Goal: Task Accomplishment & Management: Use online tool/utility

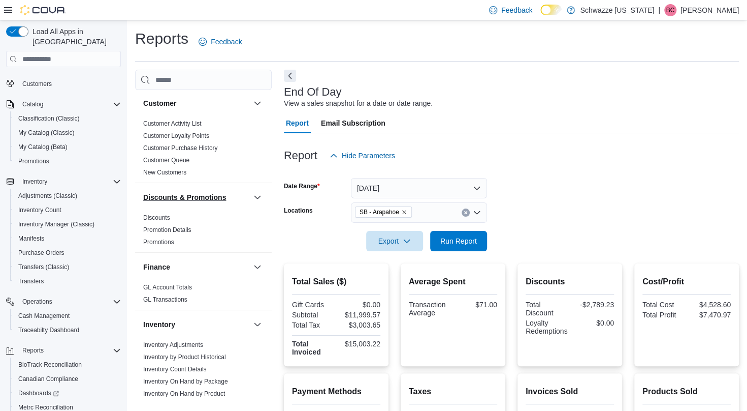
scroll to position [105, 0]
click at [465, 244] on span "Run Report" at bounding box center [459, 240] width 37 height 10
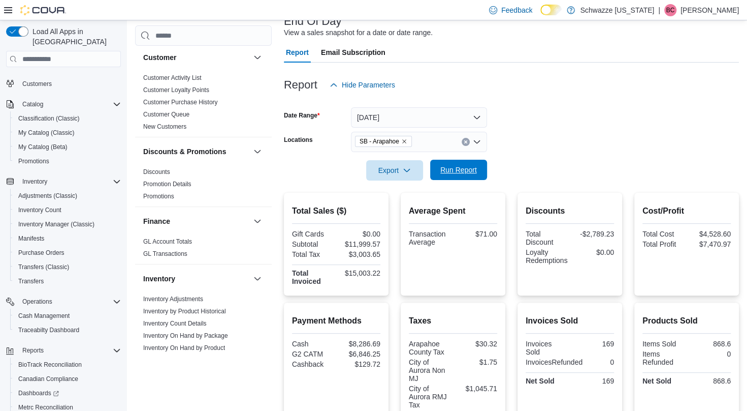
scroll to position [66, 0]
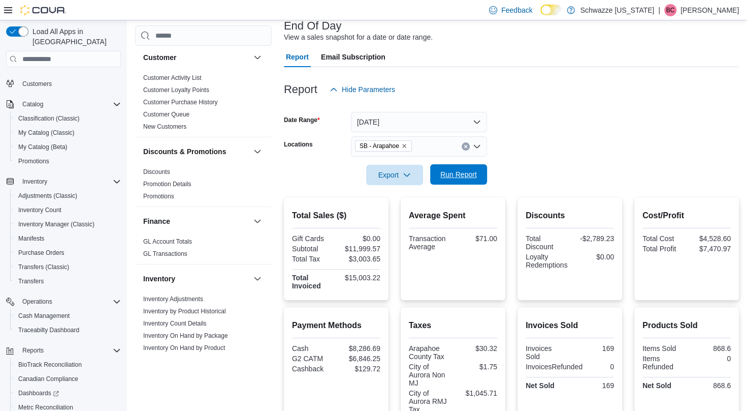
click at [455, 174] on span "Run Report" at bounding box center [459, 174] width 37 height 10
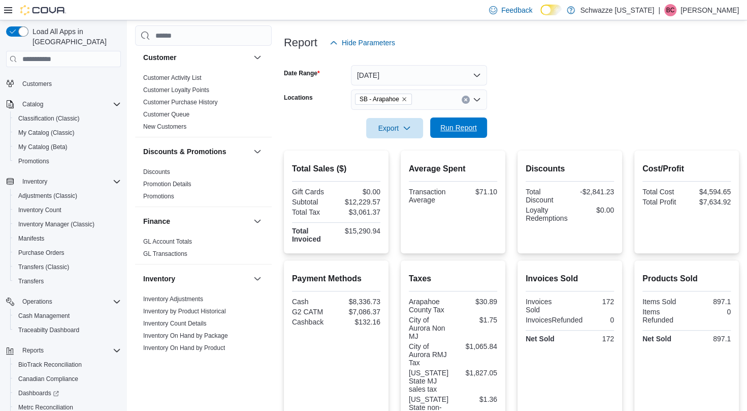
scroll to position [112, 0]
click at [464, 125] on span "Run Report" at bounding box center [459, 128] width 37 height 10
click at [464, 132] on span "Run Report" at bounding box center [459, 128] width 37 height 10
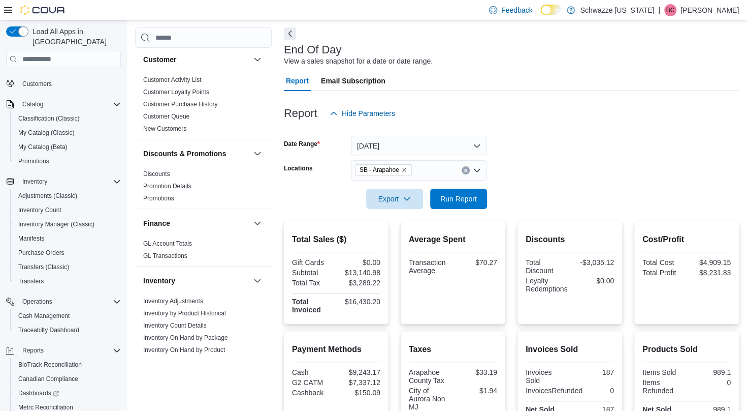
scroll to position [0, 0]
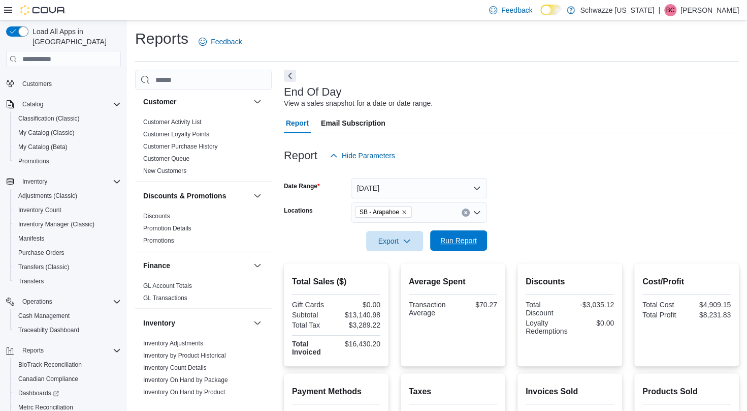
click at [446, 236] on span "Run Report" at bounding box center [458, 240] width 45 height 20
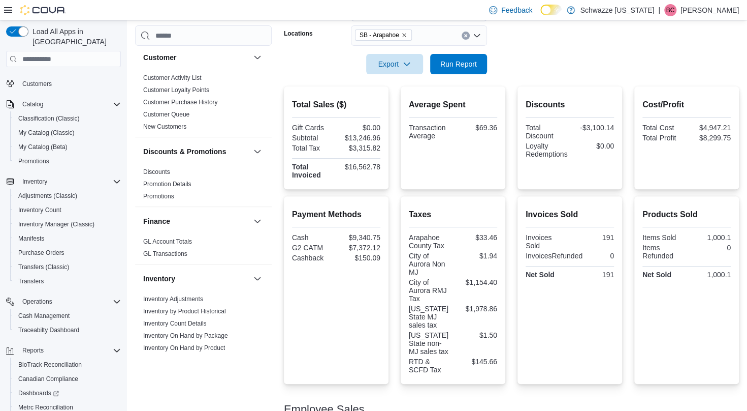
scroll to position [166, 0]
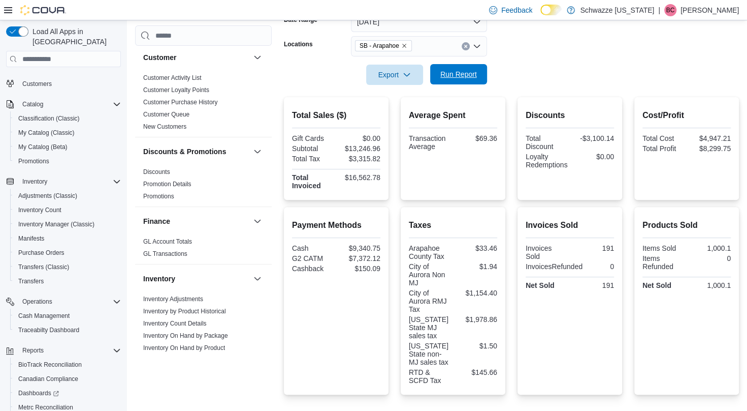
click at [462, 77] on span "Run Report" at bounding box center [459, 74] width 37 height 10
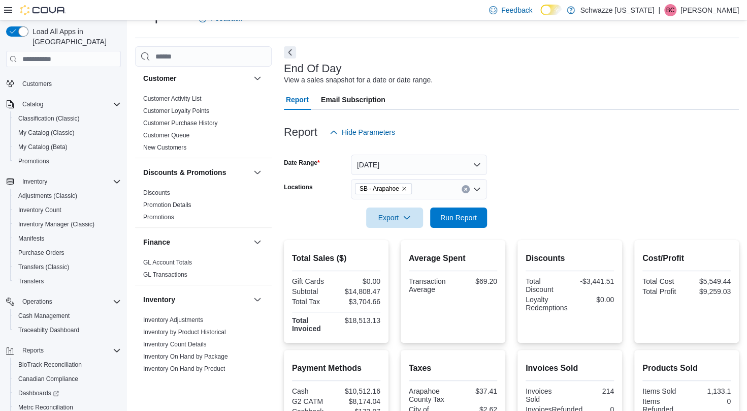
scroll to position [18, 0]
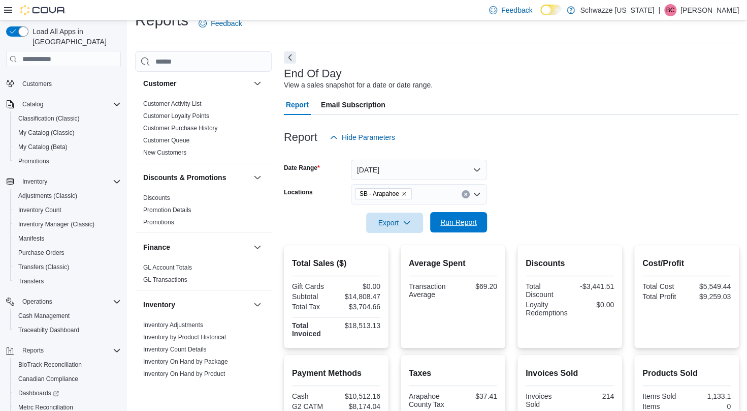
click at [463, 220] on span "Run Report" at bounding box center [459, 222] width 37 height 10
click at [475, 226] on span "Run Report" at bounding box center [459, 222] width 37 height 10
click at [467, 224] on span "Run Report" at bounding box center [459, 222] width 37 height 10
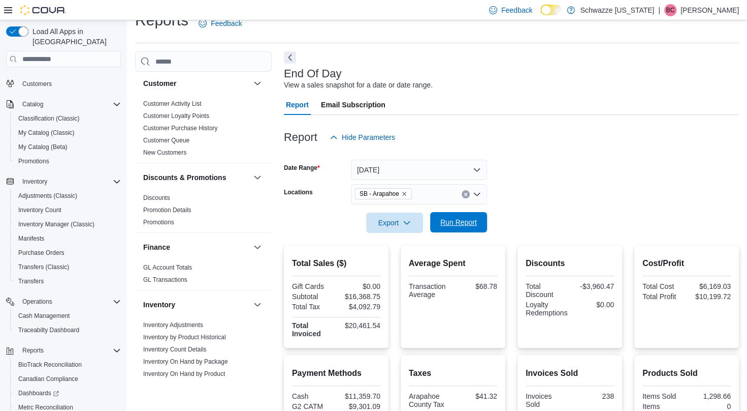
click at [451, 219] on span "Run Report" at bounding box center [459, 222] width 37 height 10
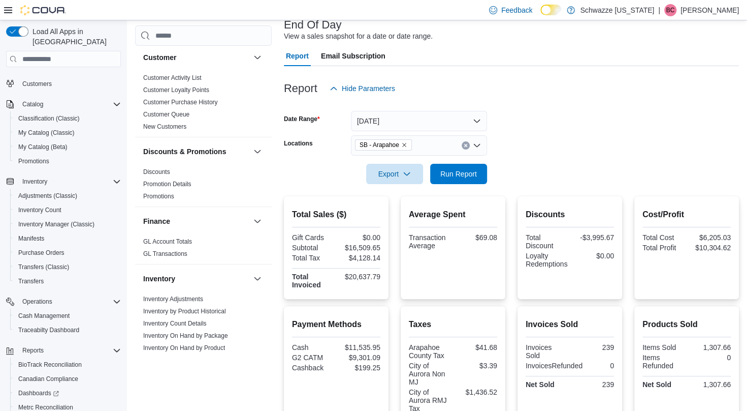
scroll to position [16, 0]
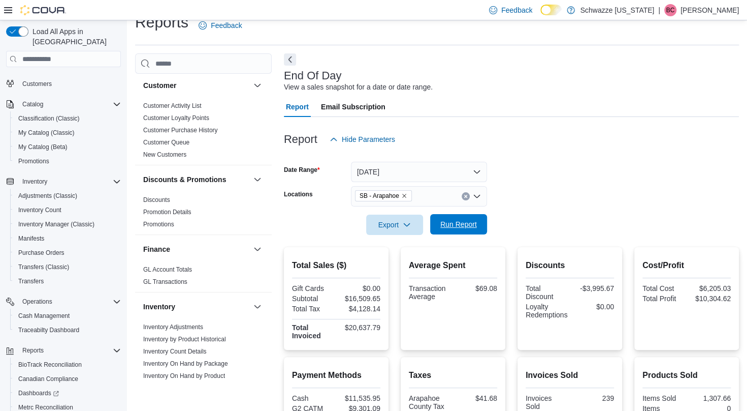
click at [453, 225] on span "Run Report" at bounding box center [459, 224] width 37 height 10
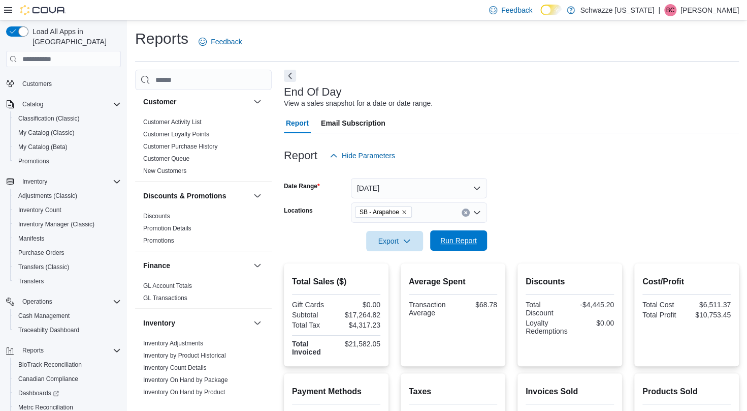
click at [462, 249] on span "Run Report" at bounding box center [458, 240] width 45 height 20
click at [467, 250] on span "Run Report" at bounding box center [458, 240] width 45 height 20
click at [454, 235] on span "Run Report" at bounding box center [458, 240] width 45 height 20
click at [463, 245] on span "Run Report" at bounding box center [459, 240] width 37 height 10
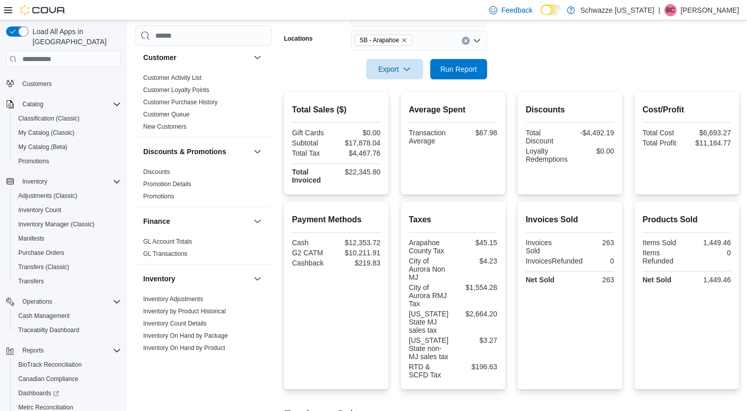
scroll to position [171, 0]
click at [464, 72] on span "Run Report" at bounding box center [459, 70] width 37 height 10
click at [458, 70] on span "Run Report" at bounding box center [459, 70] width 37 height 10
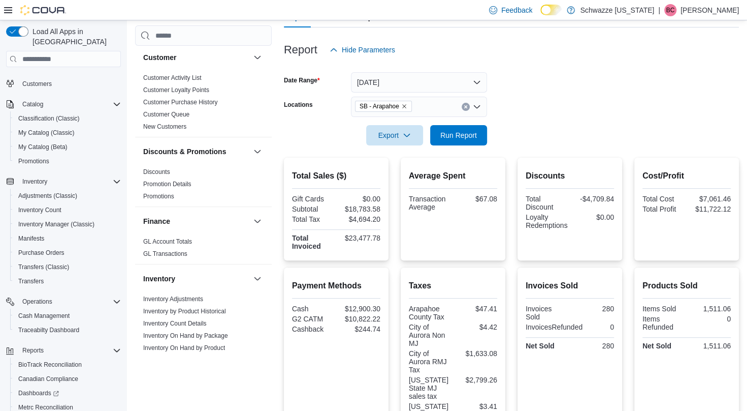
scroll to position [102, 0]
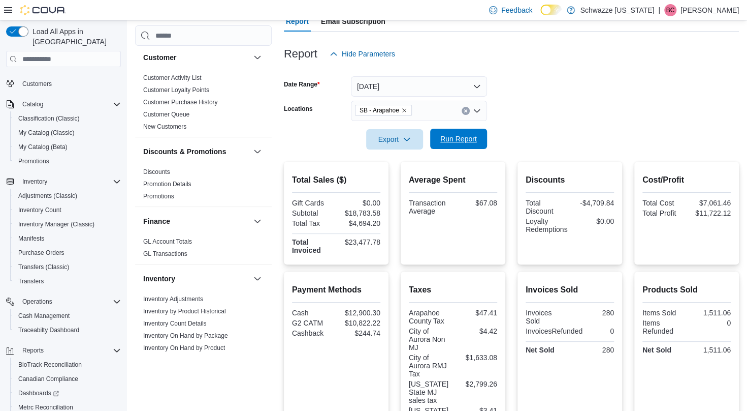
click at [454, 144] on span "Run Report" at bounding box center [458, 139] width 45 height 20
click at [454, 146] on span "Run Report" at bounding box center [458, 139] width 45 height 20
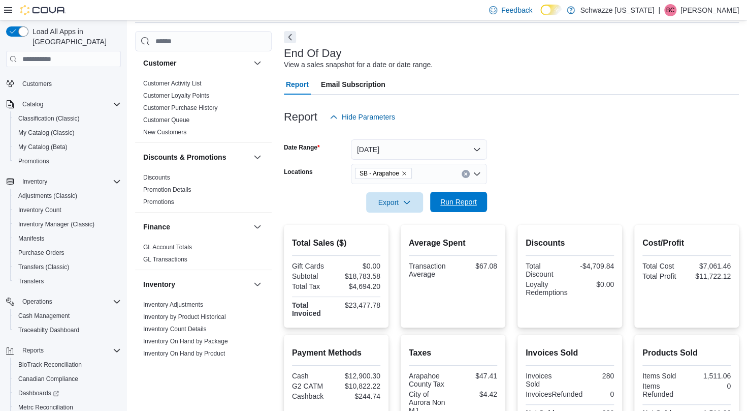
scroll to position [25, 0]
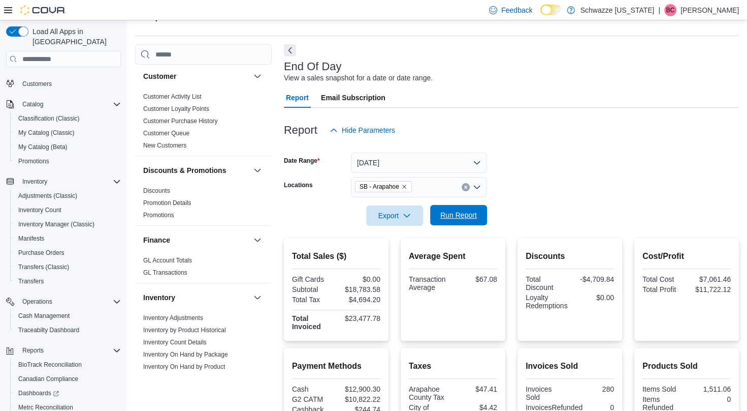
click at [447, 217] on span "Run Report" at bounding box center [459, 215] width 37 height 10
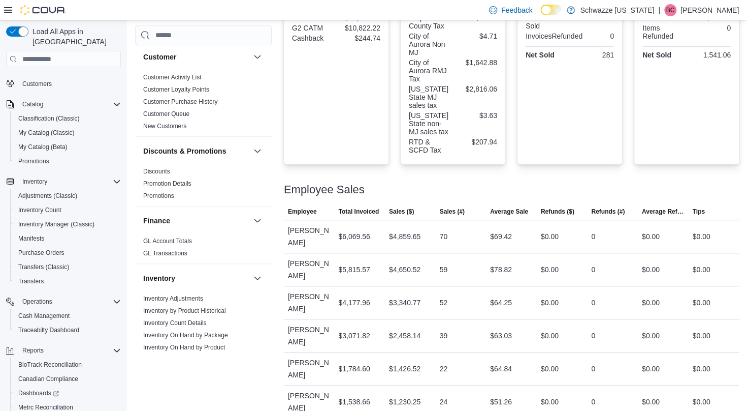
scroll to position [417, 0]
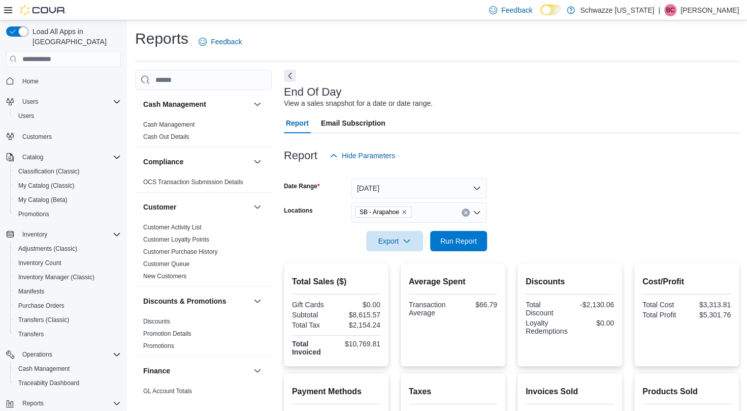
scroll to position [108, 0]
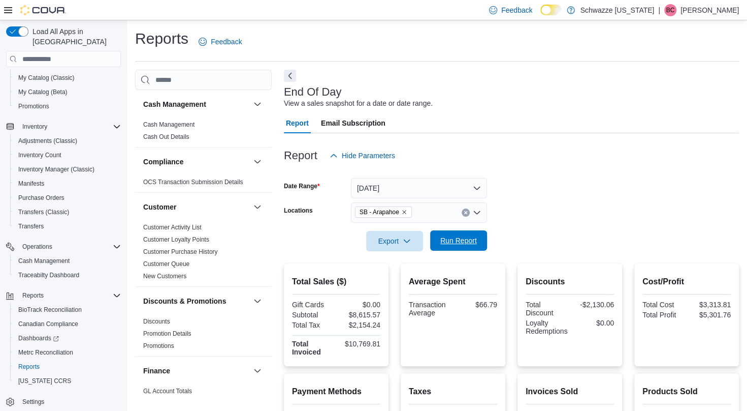
click at [458, 250] on span "Run Report" at bounding box center [458, 240] width 45 height 20
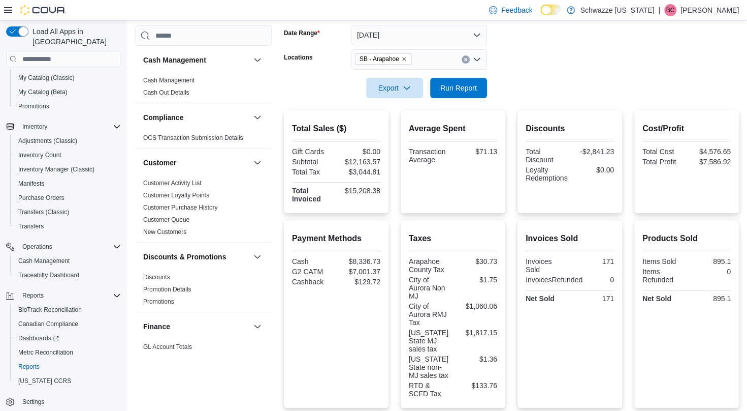
scroll to position [159, 0]
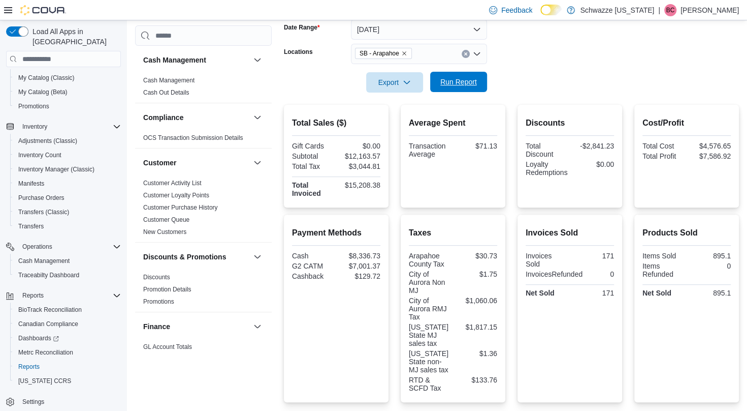
click at [463, 75] on span "Run Report" at bounding box center [458, 82] width 45 height 20
click at [463, 74] on span "Run Report" at bounding box center [458, 82] width 45 height 20
click at [463, 82] on span "Run Report" at bounding box center [459, 82] width 37 height 10
click at [462, 88] on span "Run Report" at bounding box center [458, 82] width 45 height 20
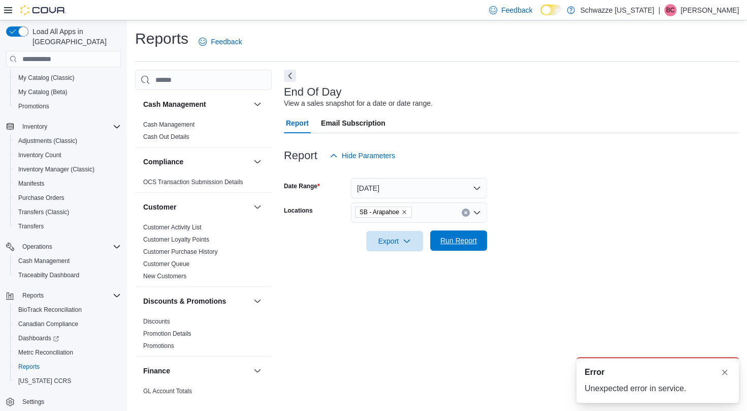
scroll to position [0, 0]
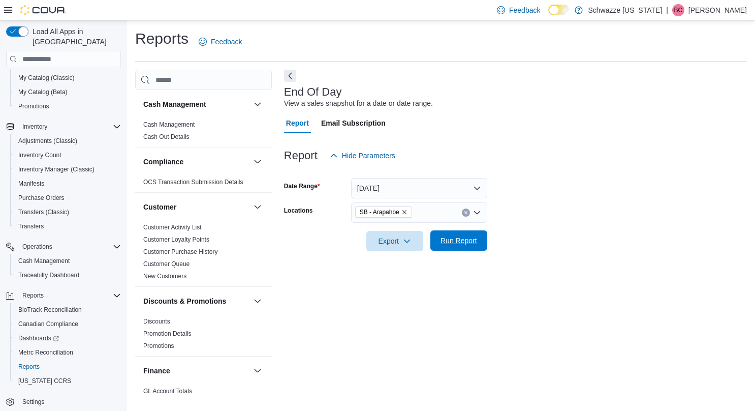
click at [450, 245] on span "Run Report" at bounding box center [459, 240] width 37 height 10
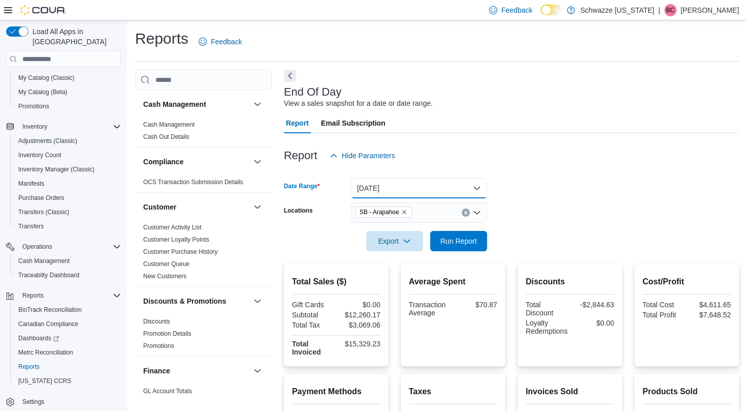
click at [393, 190] on button "[DATE]" at bounding box center [419, 188] width 136 height 20
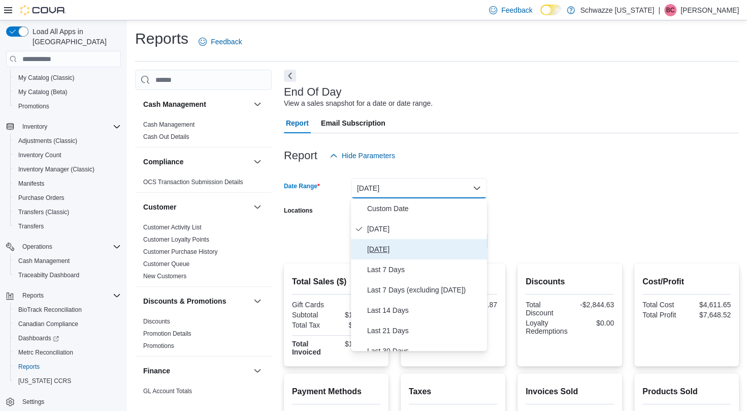
click at [386, 248] on span "[DATE]" at bounding box center [425, 249] width 116 height 12
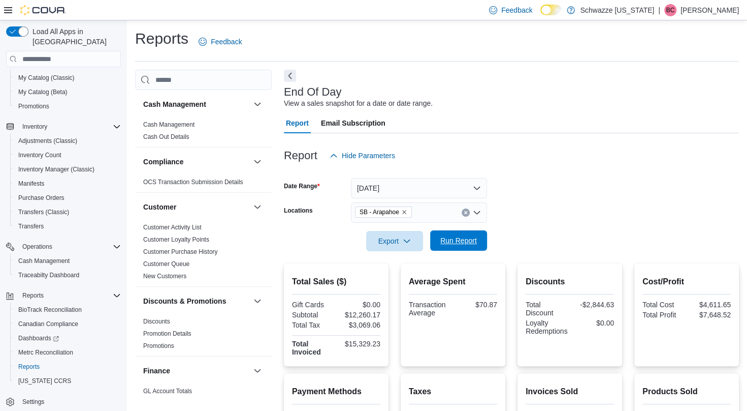
click at [464, 236] on span "Run Report" at bounding box center [459, 240] width 37 height 10
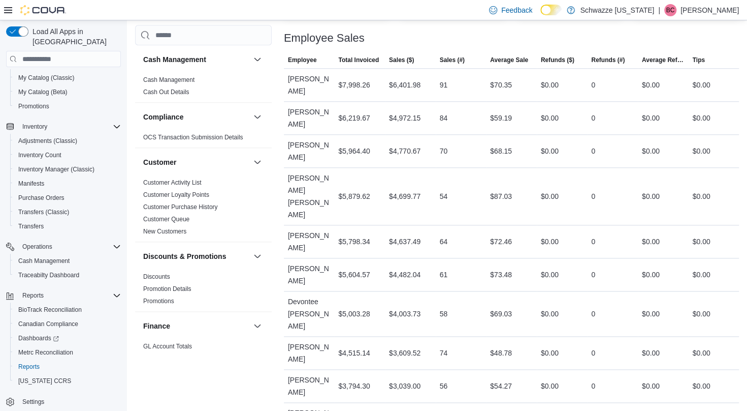
scroll to position [548, 0]
drag, startPoint x: 521, startPoint y: 286, endPoint x: 484, endPoint y: 286, distance: 36.6
click at [484, 336] on tr "Employee [PERSON_NAME] Total Invoiced $4,515.14 Sales ($) $3,609.52 Sales (#) 7…" at bounding box center [511, 352] width 455 height 33
click at [518, 375] on div "$54.27" at bounding box center [511, 385] width 51 height 20
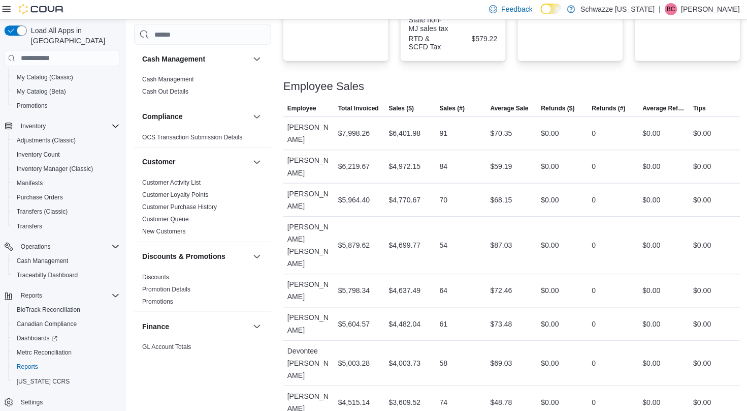
scroll to position [499, 0]
drag, startPoint x: 517, startPoint y: 335, endPoint x: 477, endPoint y: 336, distance: 40.1
click at [477, 385] on tr "Employee [PERSON_NAME] Total Invoiced $4,515.14 Sales ($) $3,609.52 Sales (#) 7…" at bounding box center [511, 401] width 455 height 33
click at [477, 391] on div "74" at bounding box center [461, 401] width 51 height 20
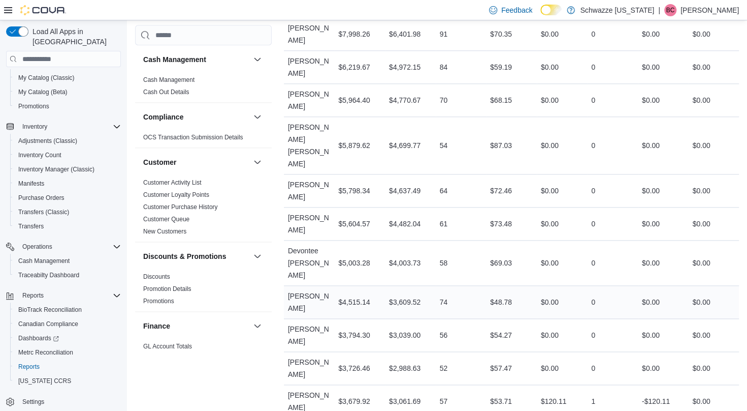
scroll to position [598, 0]
